Goal: Task Accomplishment & Management: Complete application form

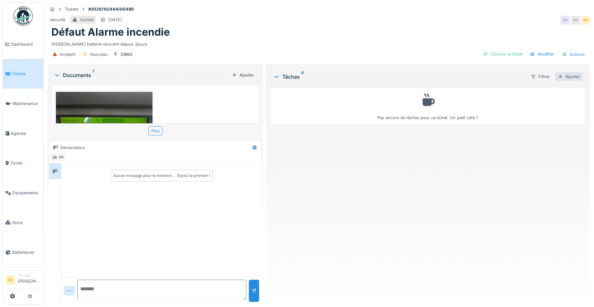
click at [573, 77] on div "Ajouter" at bounding box center [568, 76] width 27 height 9
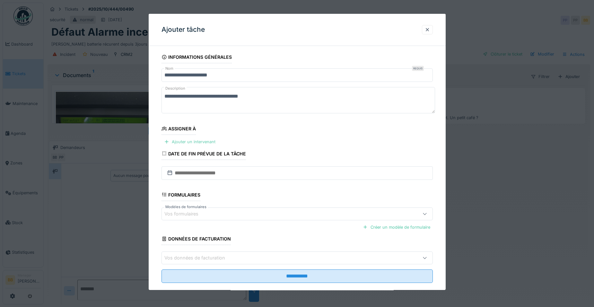
click at [186, 143] on div "Ajouter un intervenant" at bounding box center [190, 141] width 57 height 9
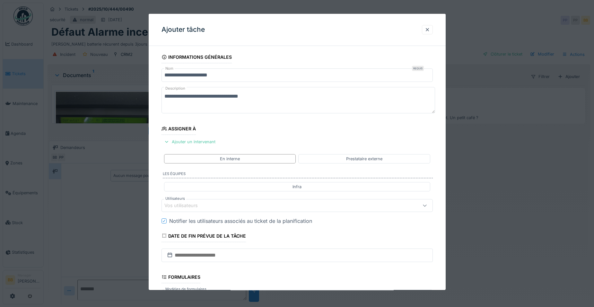
click at [338, 203] on div "Vos utilisateurs" at bounding box center [281, 205] width 234 height 7
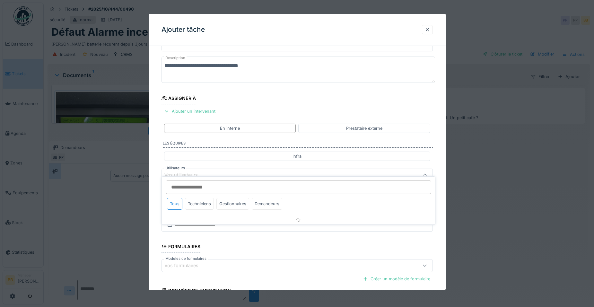
scroll to position [54, 0]
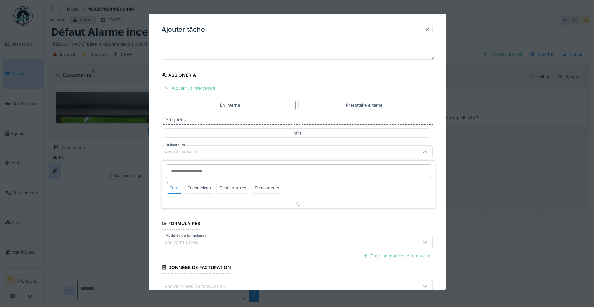
click at [233, 191] on div "Gestionnaires" at bounding box center [233, 188] width 33 height 12
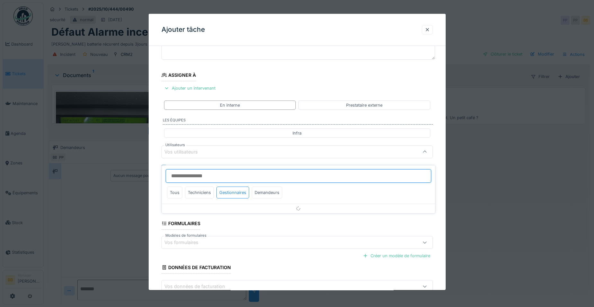
click at [240, 175] on input "Utilisateurs" at bounding box center [299, 175] width 266 height 13
click at [208, 187] on div "Techniciens" at bounding box center [199, 193] width 29 height 12
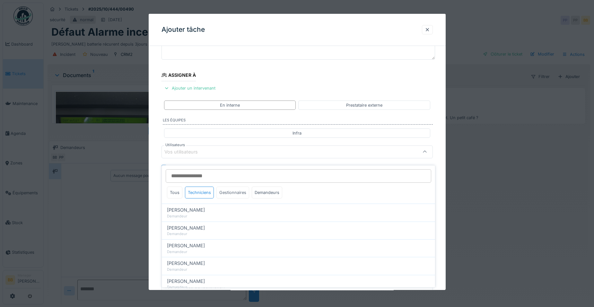
click at [217, 187] on div "Gestionnaires" at bounding box center [233, 193] width 33 height 12
click at [221, 188] on div "Gestionnaires" at bounding box center [233, 193] width 33 height 12
click at [228, 188] on div "Gestionnaires" at bounding box center [233, 193] width 33 height 12
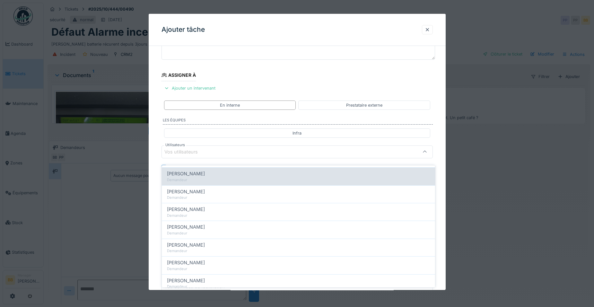
scroll to position [0, 0]
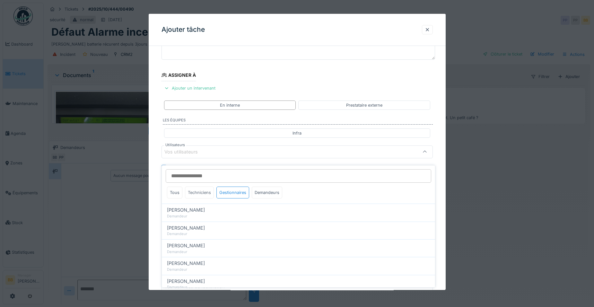
click at [187, 187] on div "Techniciens" at bounding box center [199, 193] width 29 height 12
click at [228, 187] on div "Gestionnaires" at bounding box center [233, 193] width 33 height 12
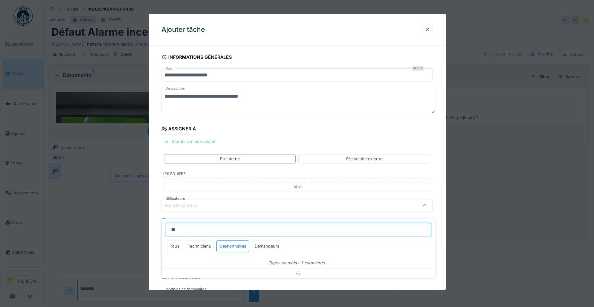
type input "*"
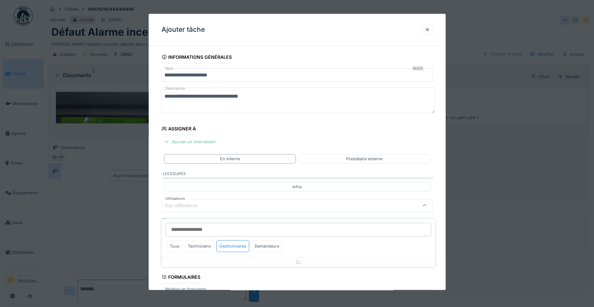
click at [294, 132] on fieldset "**********" at bounding box center [297, 210] width 271 height 319
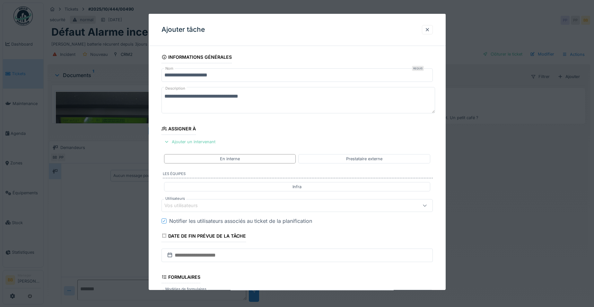
click at [192, 140] on div "Ajouter un intervenant" at bounding box center [190, 141] width 57 height 9
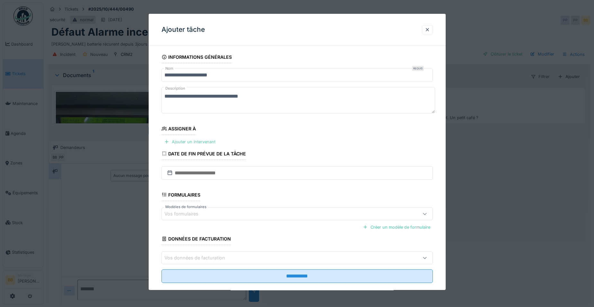
click at [192, 141] on div "Ajouter un intervenant" at bounding box center [190, 141] width 57 height 9
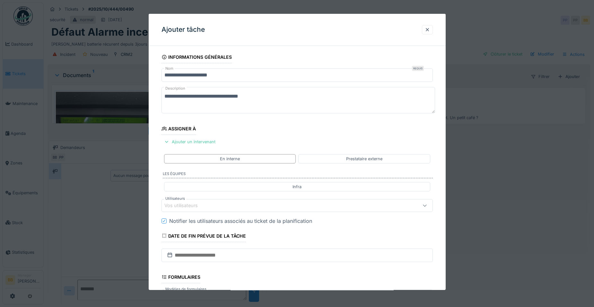
click at [203, 207] on div "Vos utilisateurs" at bounding box center [185, 205] width 42 height 7
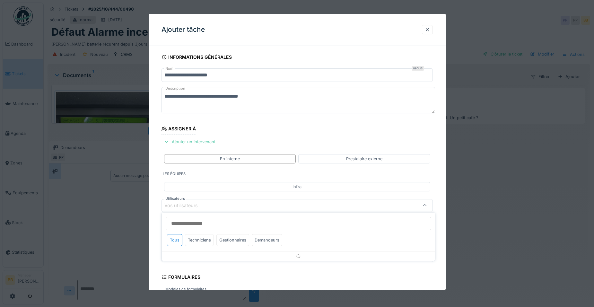
scroll to position [54, 0]
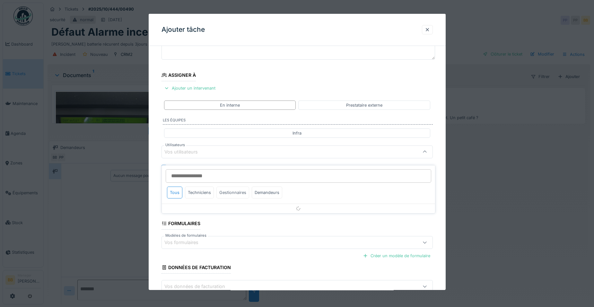
click at [225, 193] on div "Gestionnaires" at bounding box center [233, 193] width 33 height 12
click at [225, 189] on div "Gestionnaires" at bounding box center [233, 193] width 33 height 12
click at [202, 188] on div "Techniciens" at bounding box center [199, 193] width 29 height 12
click at [178, 188] on div "Tous" at bounding box center [174, 193] width 15 height 12
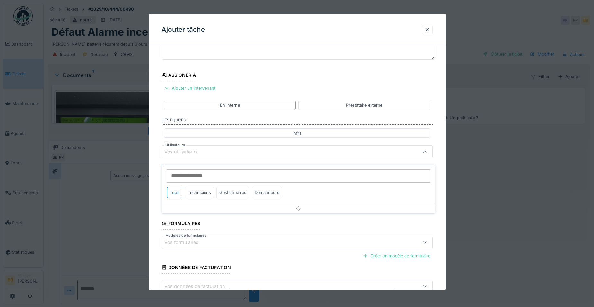
click at [418, 26] on div "Ajouter tâche" at bounding box center [297, 30] width 297 height 32
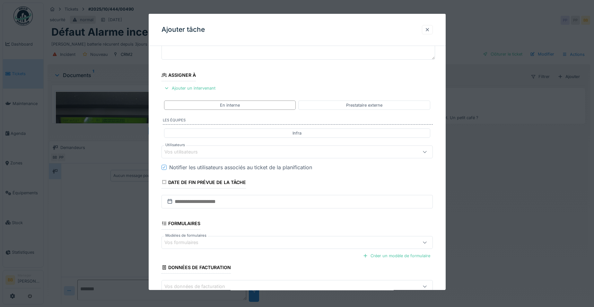
click at [426, 31] on div at bounding box center [427, 29] width 11 height 9
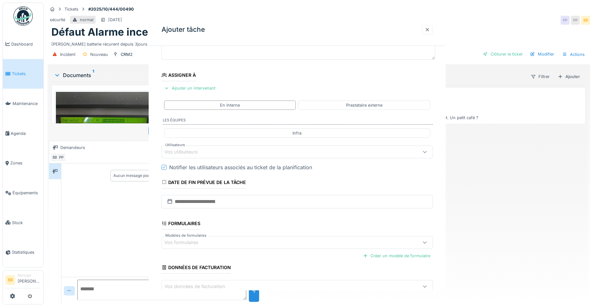
scroll to position [0, 0]
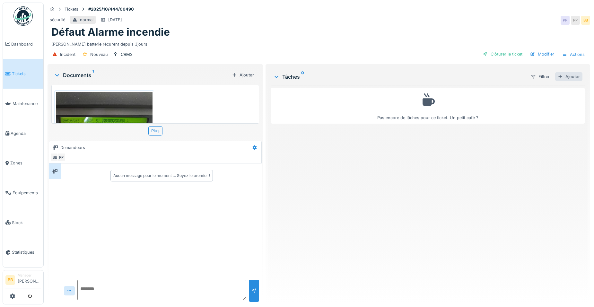
click at [564, 72] on div "Ajouter" at bounding box center [568, 76] width 27 height 9
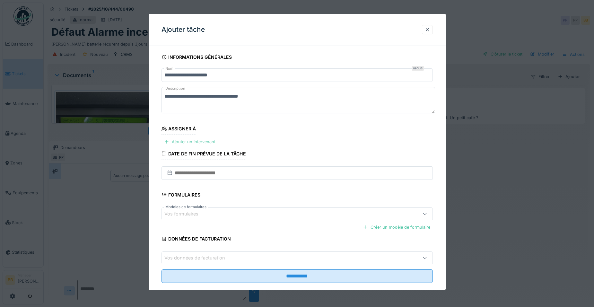
click at [211, 146] on div "Ajouter un intervenant" at bounding box center [190, 141] width 57 height 9
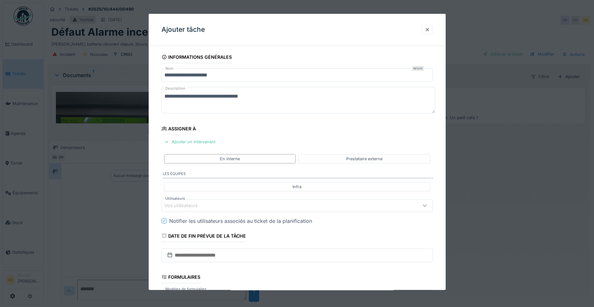
click at [197, 209] on div "Vos utilisateurs" at bounding box center [297, 205] width 271 height 13
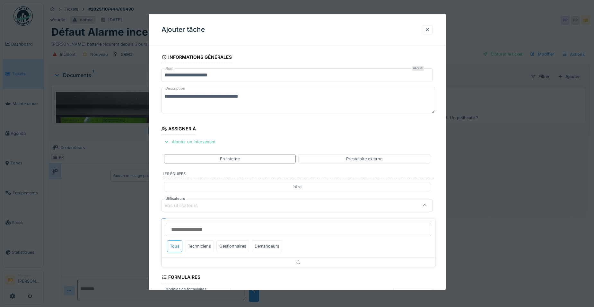
scroll to position [54, 0]
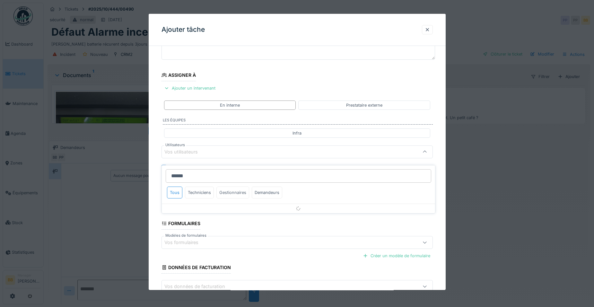
type input "******"
click at [232, 187] on div "Gestionnaires" at bounding box center [233, 193] width 33 height 12
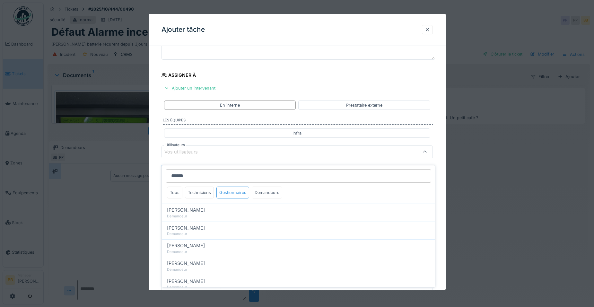
click at [228, 187] on div "Gestionnaires" at bounding box center [233, 193] width 33 height 12
click at [227, 187] on div "Gestionnaires" at bounding box center [233, 193] width 33 height 12
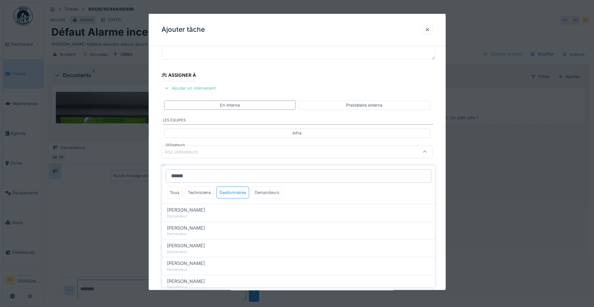
click at [259, 187] on div "Demandeurs" at bounding box center [267, 193] width 31 height 12
click at [241, 189] on div "Gestionnaires" at bounding box center [233, 193] width 33 height 12
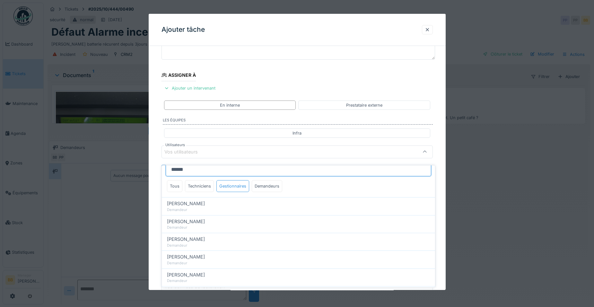
scroll to position [0, 0]
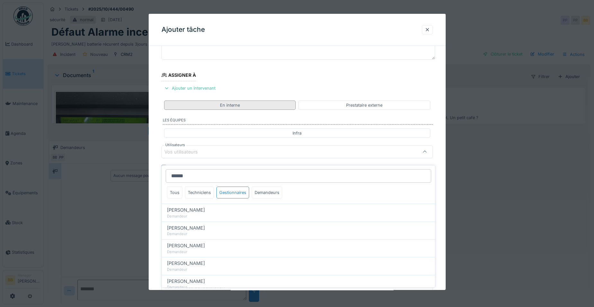
click at [217, 103] on div "En interne" at bounding box center [230, 105] width 132 height 9
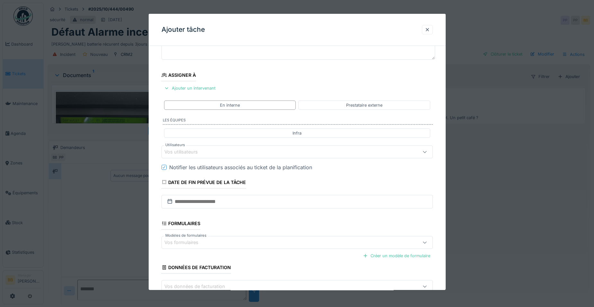
click at [204, 154] on div "Vos utilisateurs" at bounding box center [185, 151] width 42 height 7
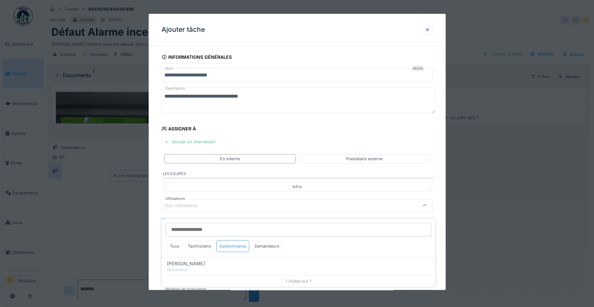
click at [230, 244] on div "Gestionnaires" at bounding box center [233, 246] width 33 height 12
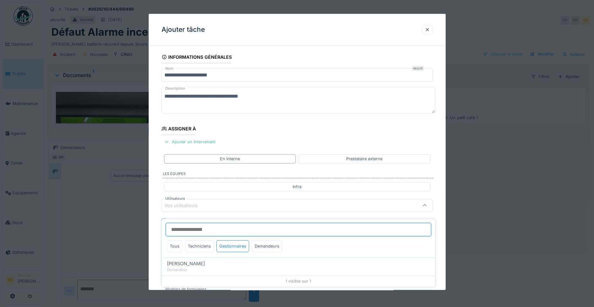
click at [217, 228] on input "Utilisateurs" at bounding box center [299, 229] width 266 height 13
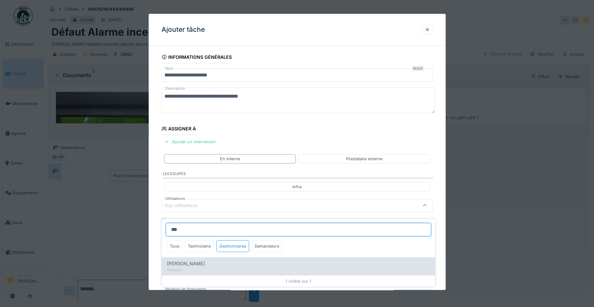
type input "***"
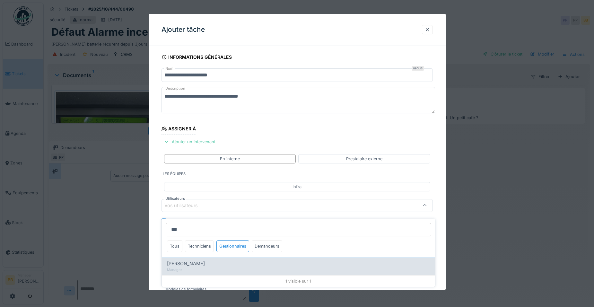
click at [204, 267] on div "Manager" at bounding box center [298, 269] width 263 height 5
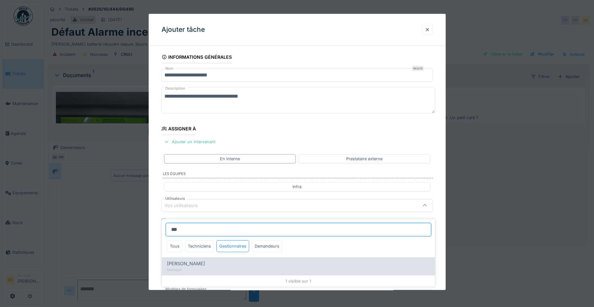
type input "*****"
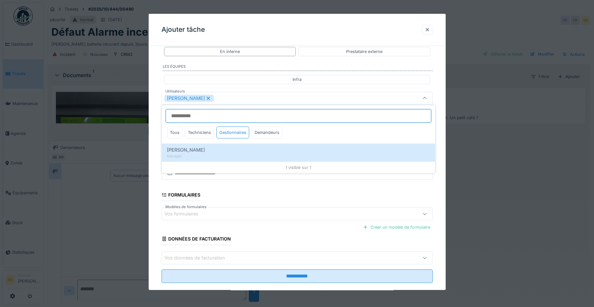
scroll to position [118, 0]
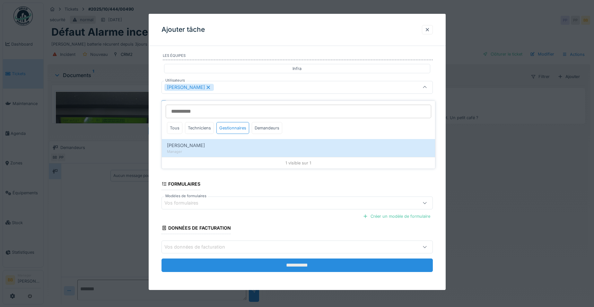
click at [218, 267] on input "**********" at bounding box center [297, 265] width 271 height 13
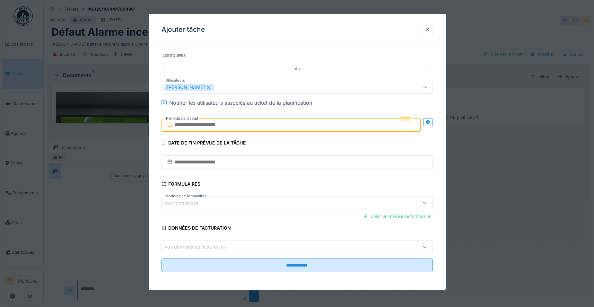
click at [202, 124] on input "text" at bounding box center [291, 124] width 259 height 13
click at [302, 167] on div "3" at bounding box center [302, 166] width 9 height 9
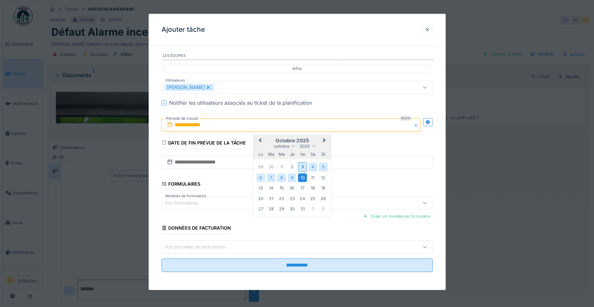
click at [300, 179] on div "10" at bounding box center [302, 177] width 9 height 9
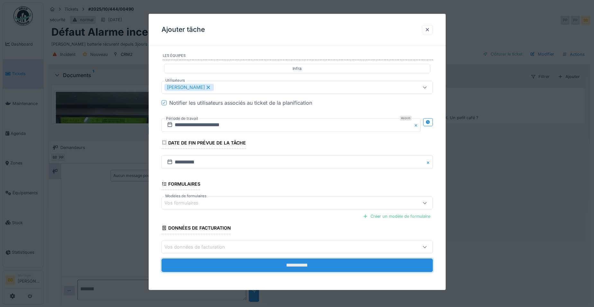
click at [297, 265] on input "**********" at bounding box center [297, 265] width 271 height 13
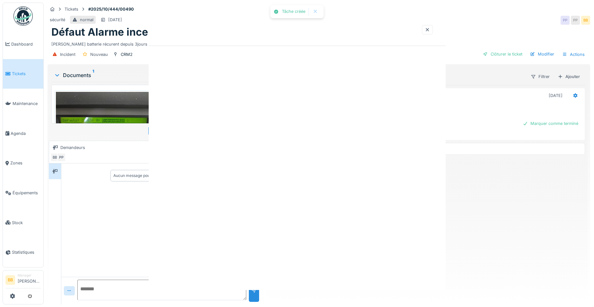
scroll to position [0, 0]
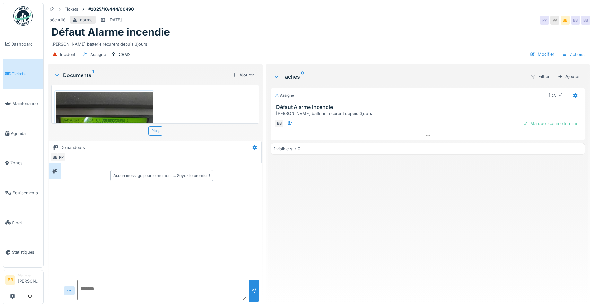
click at [164, 287] on textarea at bounding box center [161, 290] width 169 height 21
type textarea "**********"
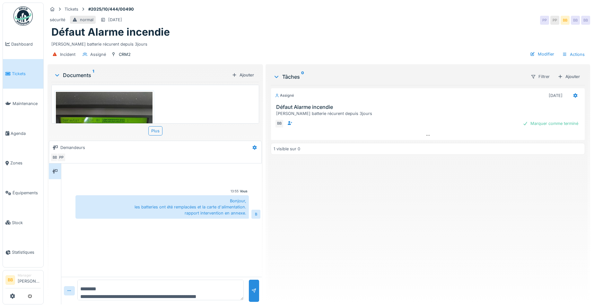
click at [244, 74] on div "Ajouter" at bounding box center [242, 75] width 27 height 9
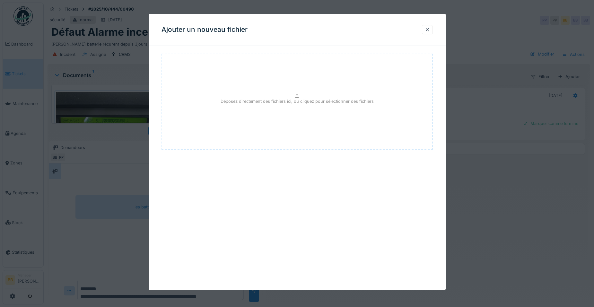
click at [270, 105] on div "Déposez directement des fichiers ici, ou cliquez pour sélectionner des fichiers" at bounding box center [297, 102] width 271 height 96
type input "**********"
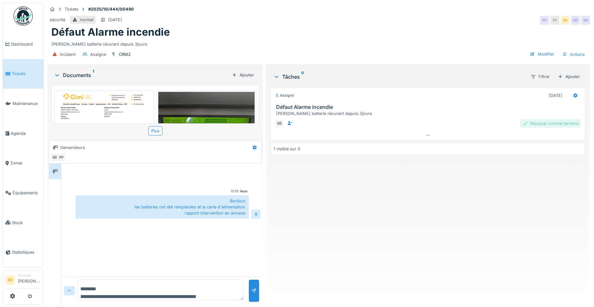
click at [559, 119] on div "Marquer comme terminé" at bounding box center [550, 123] width 61 height 9
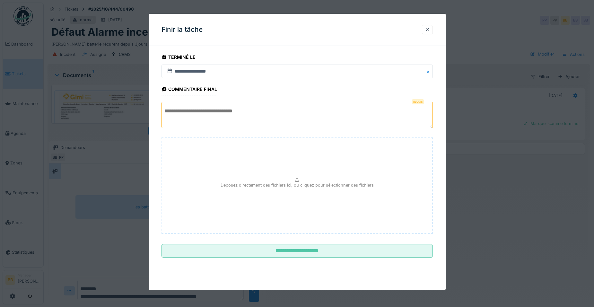
click at [284, 122] on textarea at bounding box center [297, 115] width 271 height 26
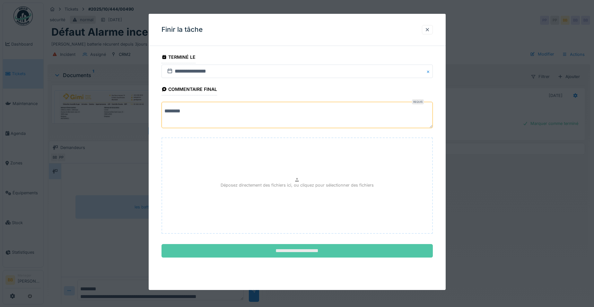
type textarea "********"
click at [356, 246] on input "**********" at bounding box center [297, 250] width 271 height 13
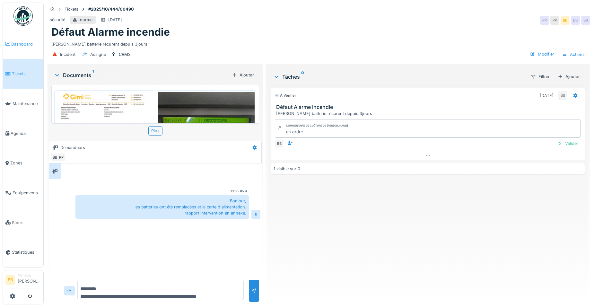
click at [14, 45] on span "Dashboard" at bounding box center [26, 44] width 30 height 6
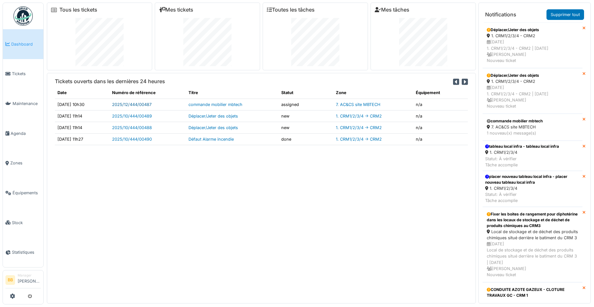
click at [151, 104] on link "2025/12/444/00487" at bounding box center [132, 104] width 40 height 5
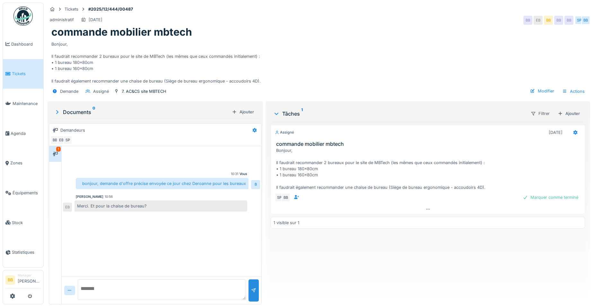
click at [101, 292] on textarea at bounding box center [162, 289] width 168 height 21
click at [73, 292] on div at bounding box center [69, 290] width 11 height 9
click at [79, 277] on div "Fichier…" at bounding box center [79, 276] width 27 height 10
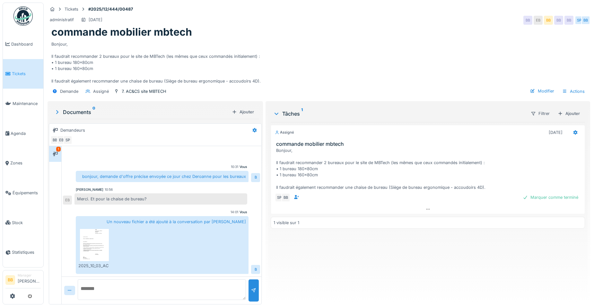
click at [166, 294] on textarea at bounding box center [162, 289] width 168 height 21
click at [183, 297] on textarea "**********" at bounding box center [161, 289] width 166 height 21
type textarea "**********"
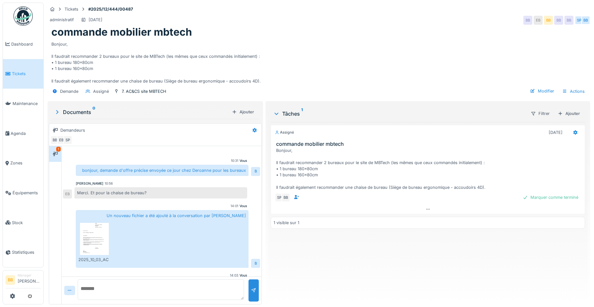
scroll to position [54, 0]
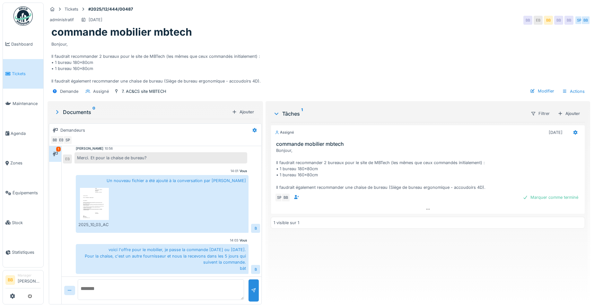
click at [20, 73] on span "Tickets" at bounding box center [26, 74] width 29 height 6
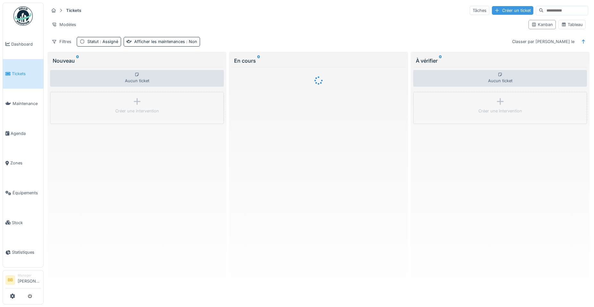
click at [492, 11] on div "Créer un ticket" at bounding box center [512, 10] width 41 height 9
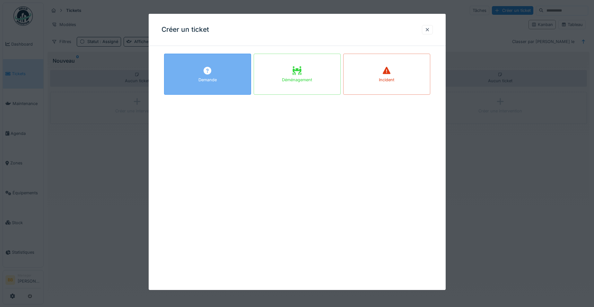
click at [204, 78] on div "Demande" at bounding box center [208, 80] width 18 height 6
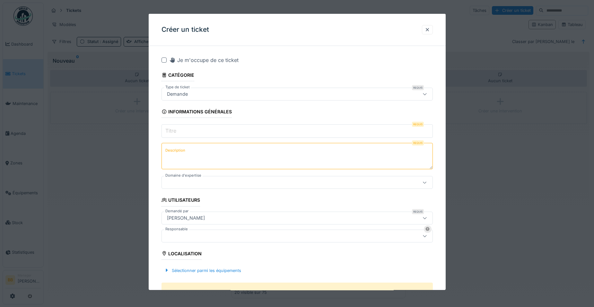
click at [202, 91] on div "Demande" at bounding box center [281, 94] width 234 height 7
click at [188, 132] on input "Titre" at bounding box center [297, 130] width 271 height 13
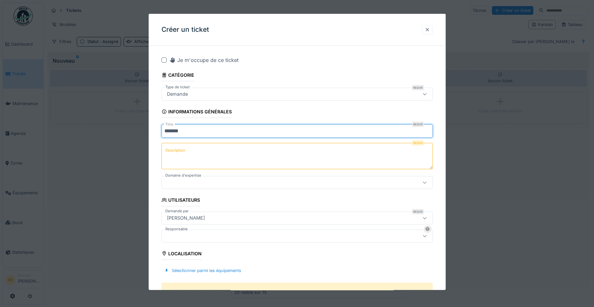
type input "******"
click at [429, 28] on div at bounding box center [427, 30] width 5 height 6
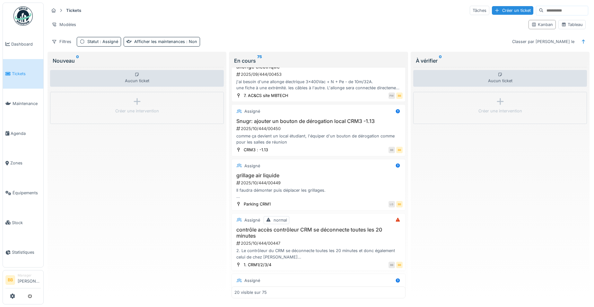
scroll to position [386, 0]
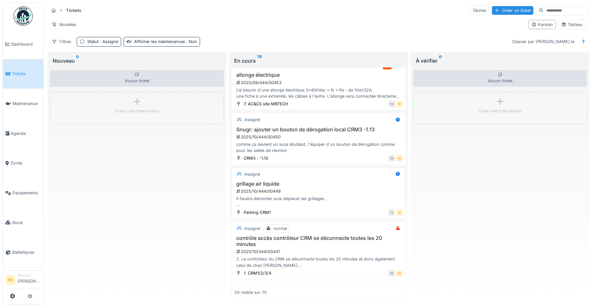
click at [268, 181] on h3 "grillage air liquide" at bounding box center [319, 184] width 168 height 6
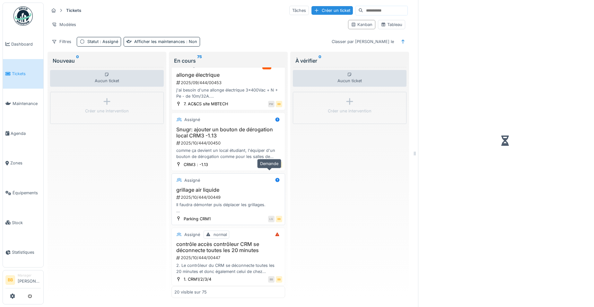
scroll to position [392, 0]
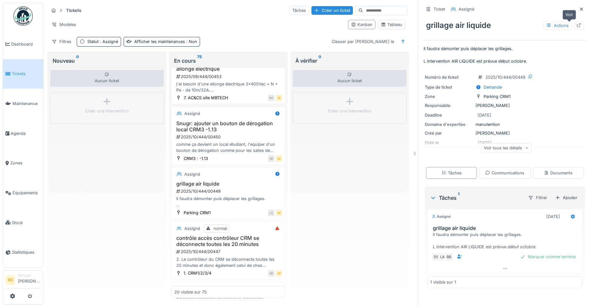
click at [577, 22] on div at bounding box center [579, 25] width 5 height 6
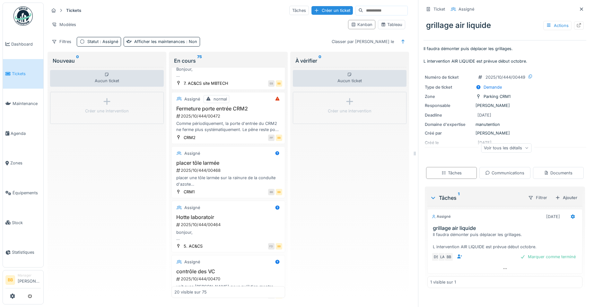
scroll to position [0, 0]
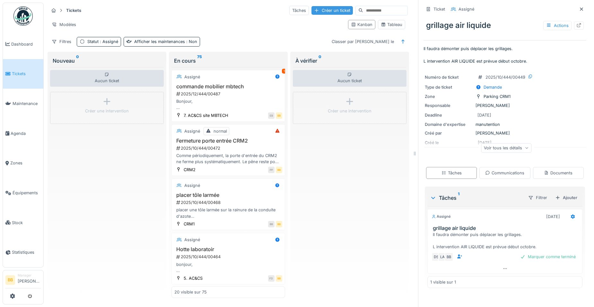
click at [312, 13] on div "Créer un ticket" at bounding box center [332, 10] width 41 height 9
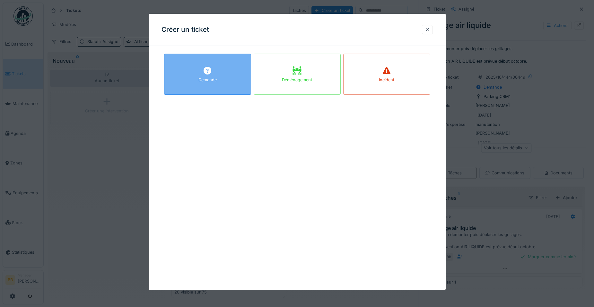
click at [177, 83] on div "Demande" at bounding box center [207, 74] width 87 height 41
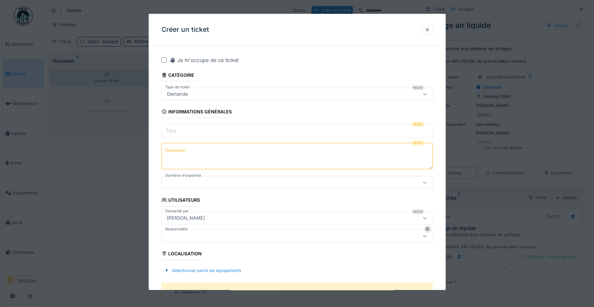
click at [188, 99] on div "Demande" at bounding box center [297, 94] width 271 height 13
type input "**********"
click at [190, 149] on textarea "Description" at bounding box center [297, 156] width 271 height 26
type textarea "**********"
click at [178, 183] on div at bounding box center [281, 182] width 234 height 7
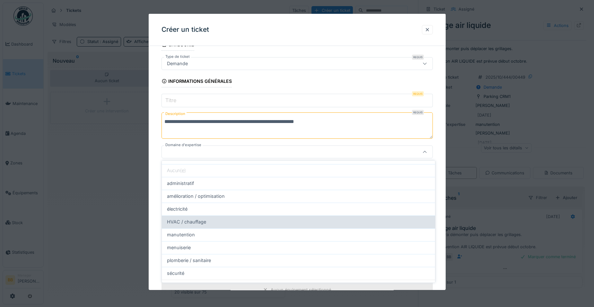
scroll to position [26, 0]
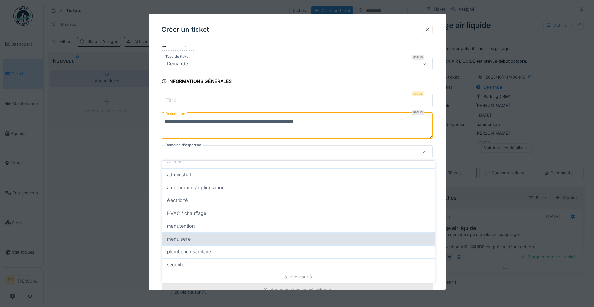
click at [209, 240] on div "menuiserie" at bounding box center [298, 238] width 263 height 7
type input "****"
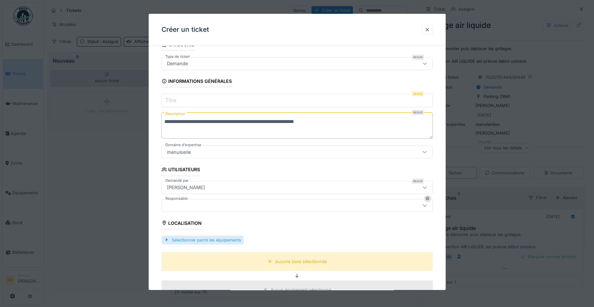
click at [199, 244] on div "Sélectionner parmi les équipements" at bounding box center [203, 240] width 82 height 9
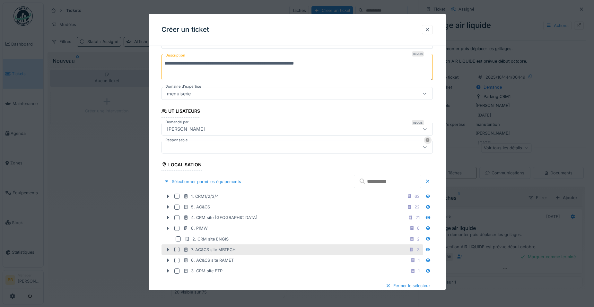
scroll to position [95, 0]
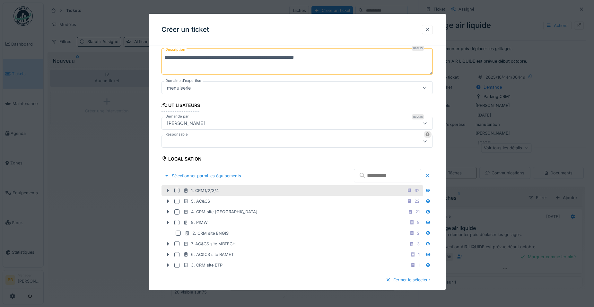
click at [167, 190] on icon at bounding box center [167, 191] width 5 height 4
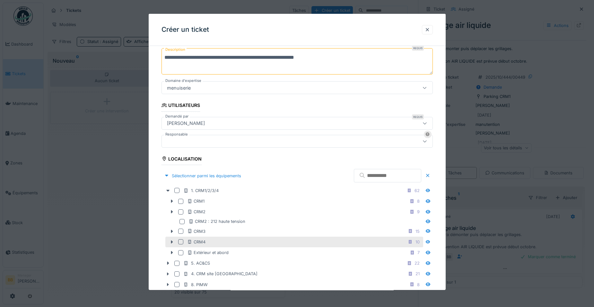
click at [180, 241] on div at bounding box center [180, 241] width 5 height 5
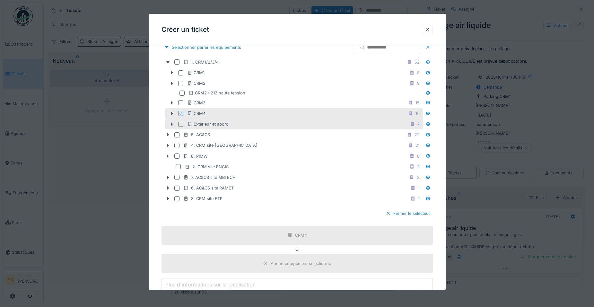
scroll to position [320, 0]
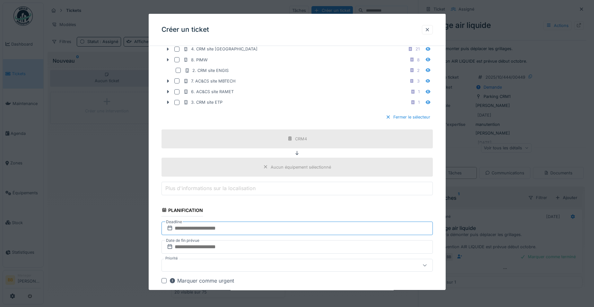
click at [212, 228] on input "text" at bounding box center [297, 228] width 271 height 13
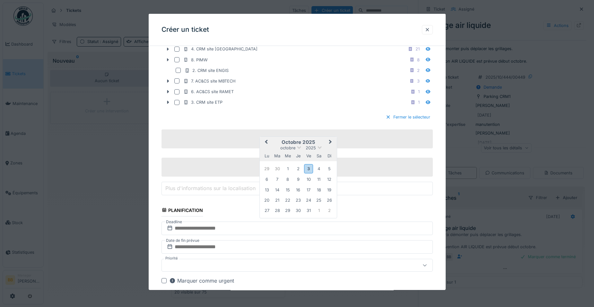
click at [311, 169] on div "3" at bounding box center [308, 168] width 9 height 9
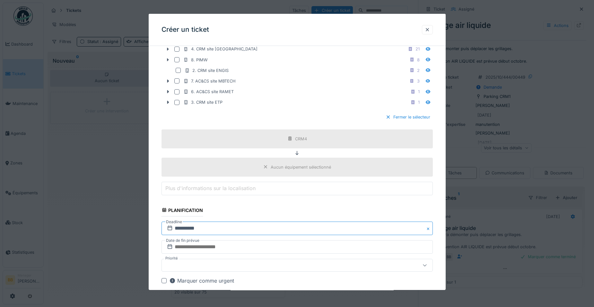
click at [257, 222] on input "**********" at bounding box center [297, 228] width 271 height 13
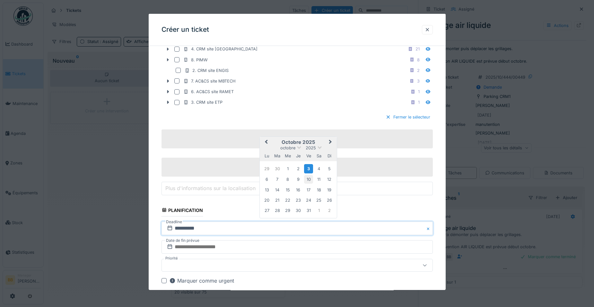
click at [306, 181] on div "10" at bounding box center [308, 179] width 9 height 9
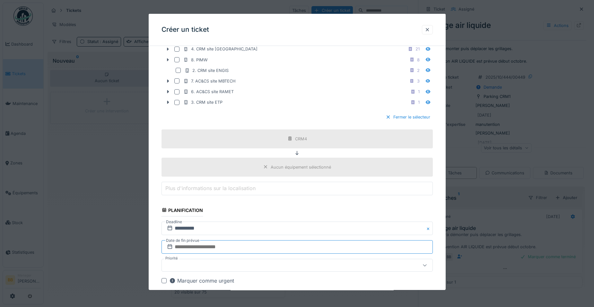
click at [252, 248] on input "text" at bounding box center [297, 246] width 271 height 13
click at [311, 199] on div "10" at bounding box center [308, 198] width 9 height 9
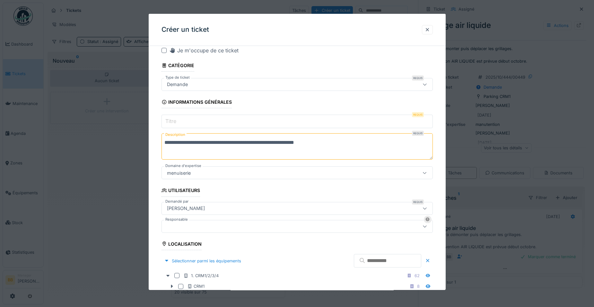
scroll to position [0, 0]
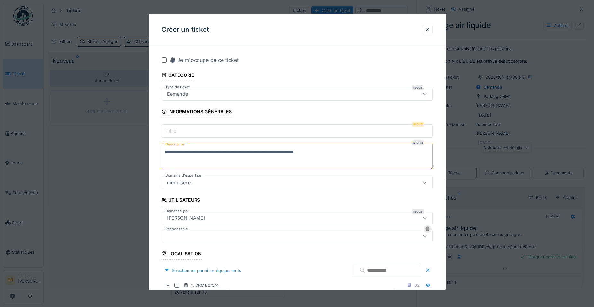
click at [349, 152] on textarea "**********" at bounding box center [297, 156] width 271 height 26
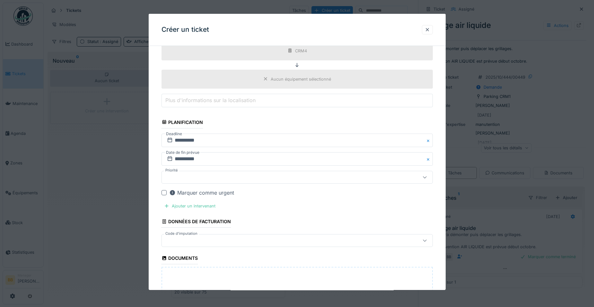
scroll to position [418, 0]
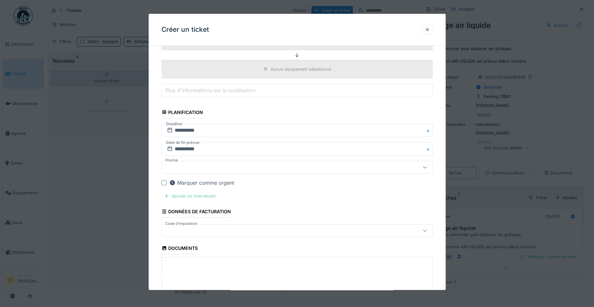
type textarea "**********"
click at [205, 199] on div "Ajouter un intervenant" at bounding box center [190, 196] width 57 height 9
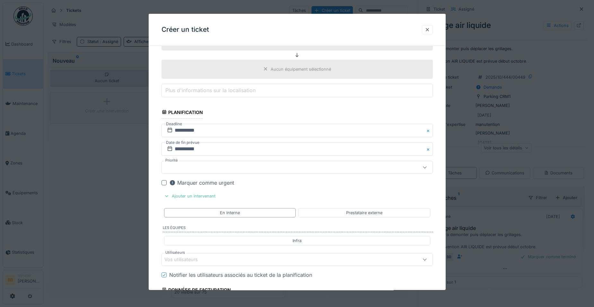
click at [198, 256] on div "Vos utilisateurs" at bounding box center [185, 259] width 42 height 7
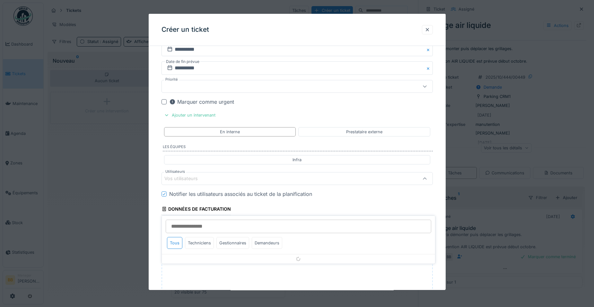
scroll to position [525, 0]
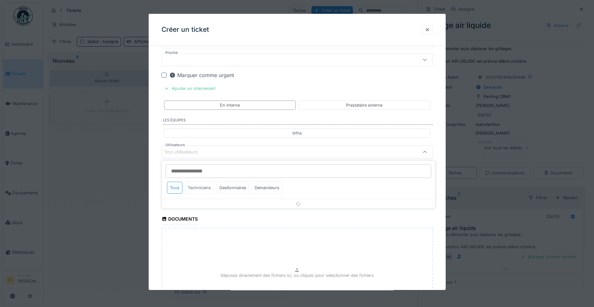
click at [191, 187] on div "Techniciens" at bounding box center [199, 188] width 29 height 12
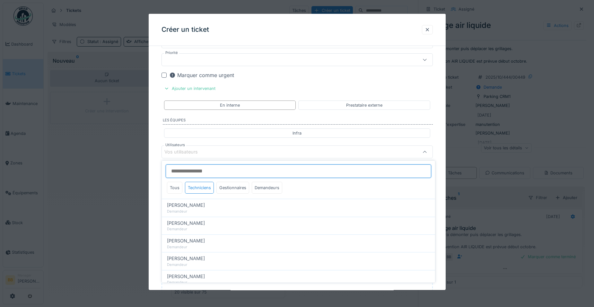
click at [190, 171] on input "Utilisateurs" at bounding box center [299, 170] width 266 height 13
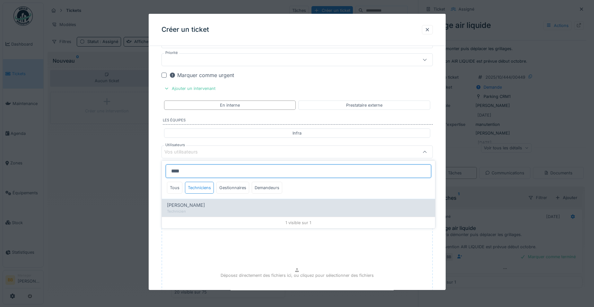
type input "****"
click at [189, 207] on span "Leonardo Alaimo" at bounding box center [186, 205] width 38 height 7
type input "*****"
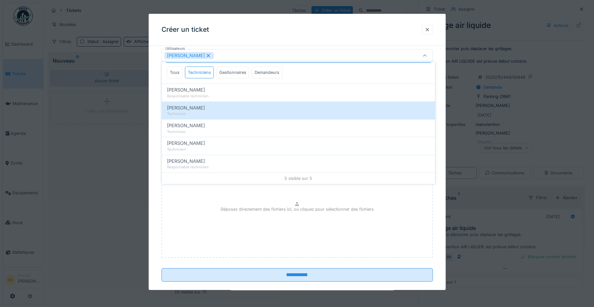
scroll to position [631, 0]
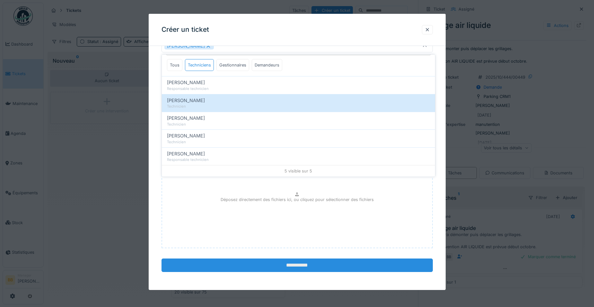
click at [375, 265] on input "**********" at bounding box center [297, 265] width 271 height 13
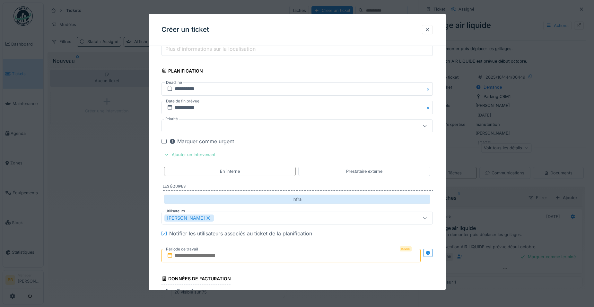
scroll to position [514, 0]
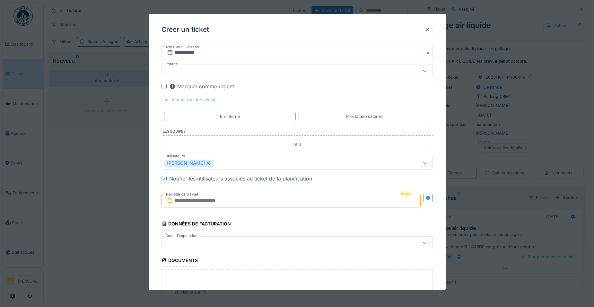
type input "**********"
click at [237, 203] on input "text" at bounding box center [291, 200] width 259 height 13
click at [300, 137] on div "3" at bounding box center [302, 141] width 9 height 9
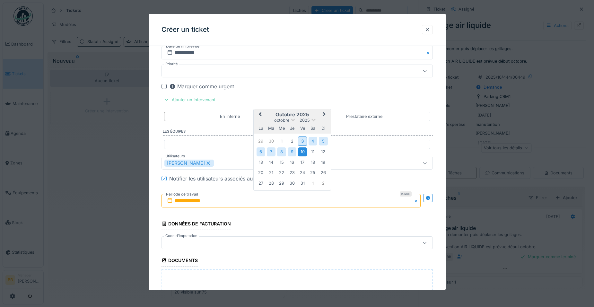
click at [301, 148] on div "10" at bounding box center [302, 151] width 9 height 9
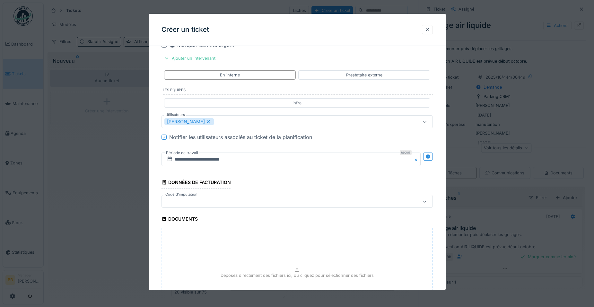
scroll to position [631, 0]
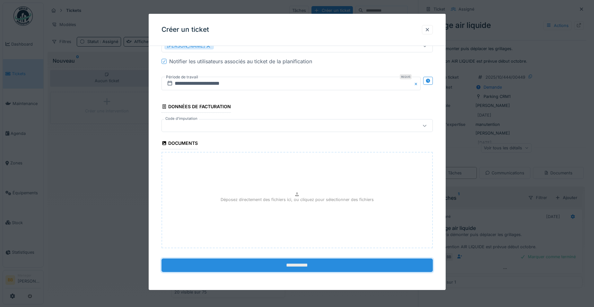
click at [297, 265] on input "**********" at bounding box center [297, 265] width 271 height 13
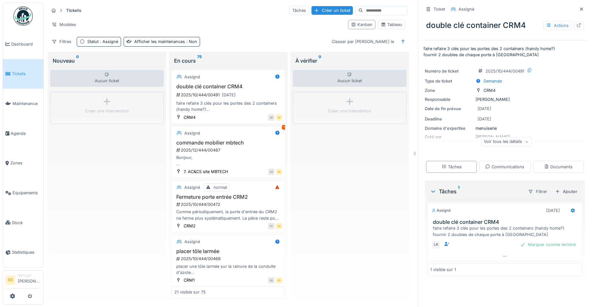
scroll to position [5, 0]
click at [28, 47] on link "Dashboard" at bounding box center [23, 44] width 40 height 30
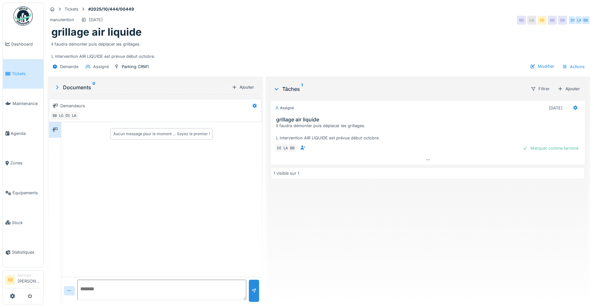
click at [153, 292] on textarea at bounding box center [161, 290] width 169 height 21
type textarea "**********"
click at [25, 49] on link "Dashboard" at bounding box center [23, 44] width 40 height 30
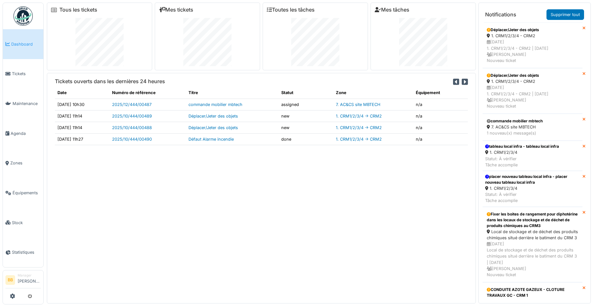
click at [22, 43] on span "Dashboard" at bounding box center [26, 44] width 30 height 6
click at [19, 78] on link "Tickets" at bounding box center [23, 74] width 40 height 30
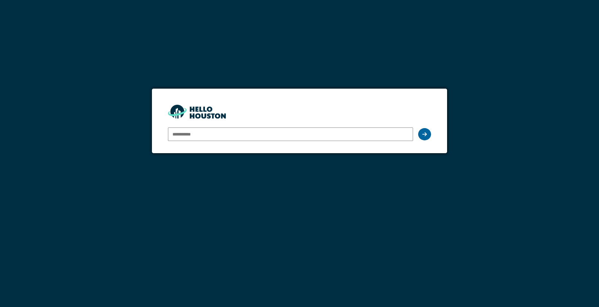
type input "**********"
click at [427, 130] on div at bounding box center [424, 134] width 13 height 12
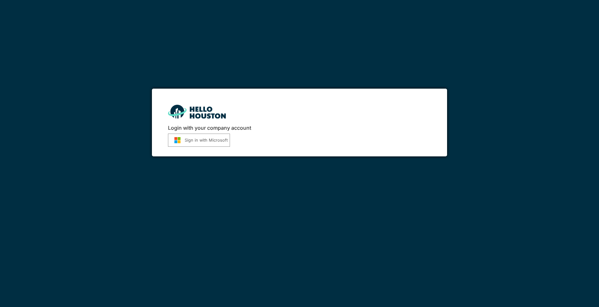
click at [196, 139] on button "Sign in with Microsoft" at bounding box center [199, 140] width 62 height 13
